Goal: Task Accomplishment & Management: Manage account settings

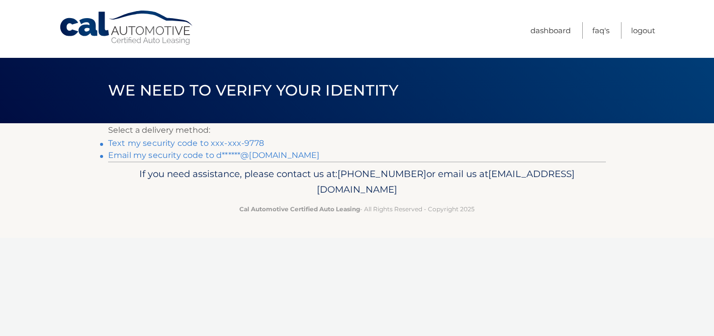
click at [238, 142] on link "Text my security code to xxx-xxx-9778" at bounding box center [186, 143] width 156 height 10
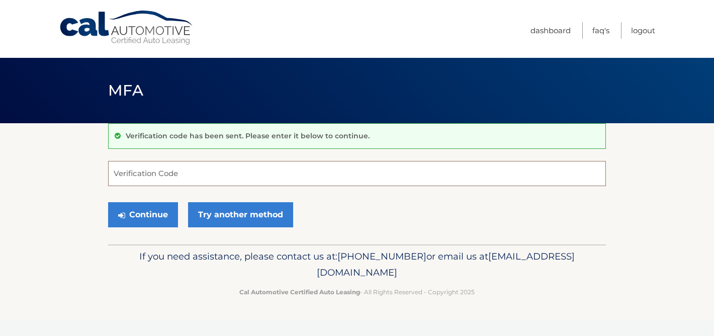
click at [163, 178] on input "Verification Code" at bounding box center [357, 173] width 498 height 25
type input "417311"
click at [156, 215] on button "Continue" at bounding box center [143, 214] width 70 height 25
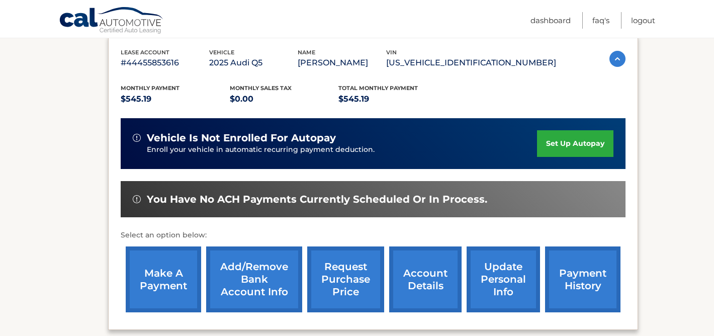
scroll to position [188, 0]
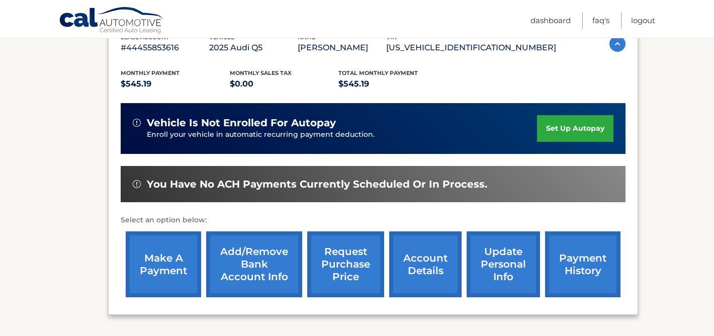
click at [147, 262] on link "make a payment" at bounding box center [163, 264] width 75 height 66
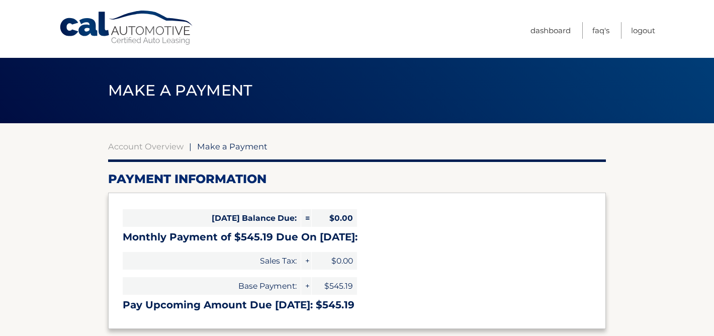
select select "NDIzZTJiNjItYzE0YS00Y2ZiLWEzZmUtZTIyMTEyNWQyNTc0"
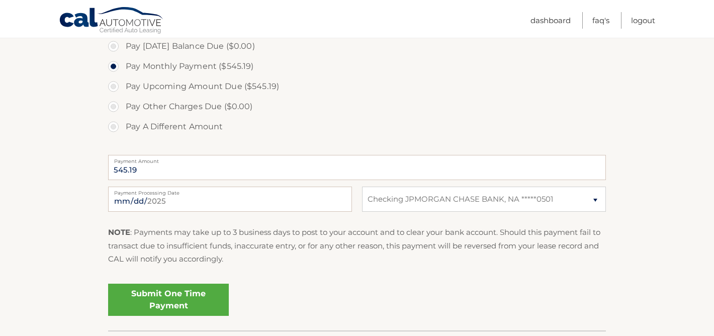
scroll to position [313, 0]
click at [163, 296] on link "Submit One Time Payment" at bounding box center [168, 299] width 121 height 32
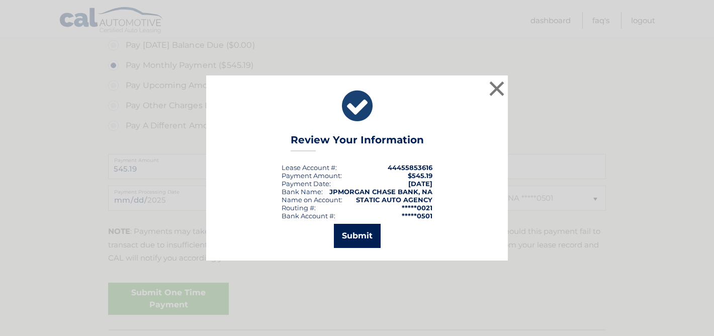
click at [365, 232] on button "Submit" at bounding box center [357, 236] width 47 height 24
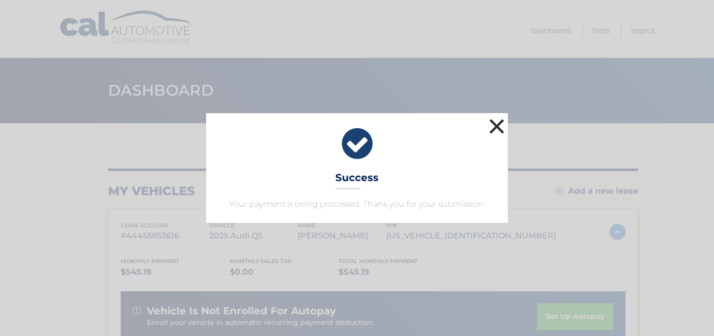
click at [497, 127] on button "×" at bounding box center [497, 126] width 20 height 20
